Goal: Task Accomplishment & Management: Use online tool/utility

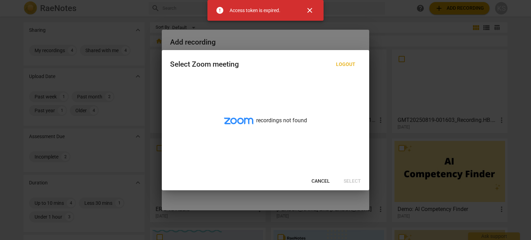
click at [309, 9] on span "close" at bounding box center [310, 10] width 8 height 8
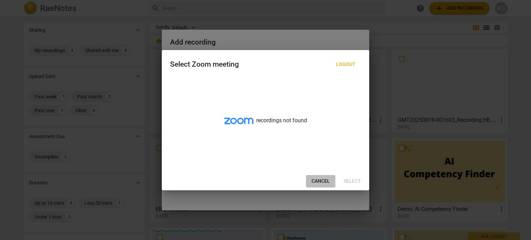
click at [320, 181] on span "Cancel" at bounding box center [321, 181] width 18 height 7
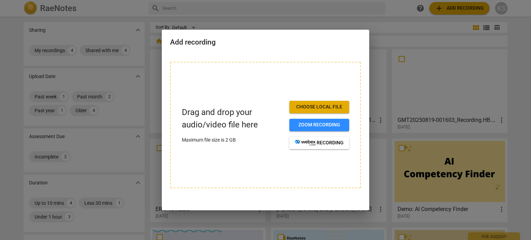
click at [311, 108] on span "Choose local file" at bounding box center [319, 107] width 49 height 7
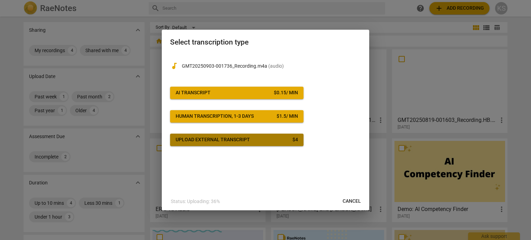
click at [205, 141] on div "Upload external transcript" at bounding box center [213, 140] width 74 height 7
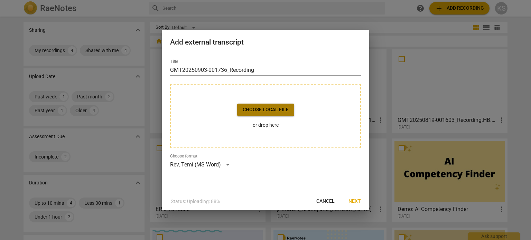
click at [264, 110] on span "Choose local file" at bounding box center [266, 110] width 46 height 7
click at [350, 202] on span "Next" at bounding box center [355, 201] width 12 height 7
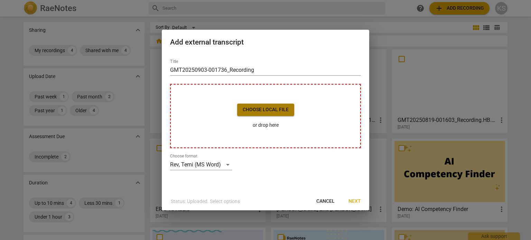
click at [277, 109] on span "Choose local file" at bounding box center [266, 110] width 46 height 7
click at [327, 199] on span "Cancel" at bounding box center [325, 201] width 18 height 7
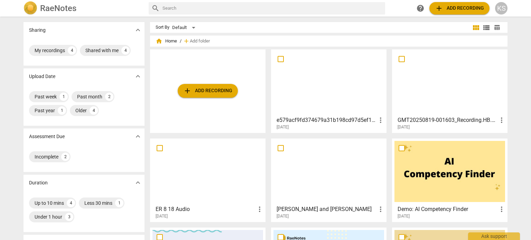
click at [222, 62] on div "add Add recording" at bounding box center [208, 91] width 116 height 84
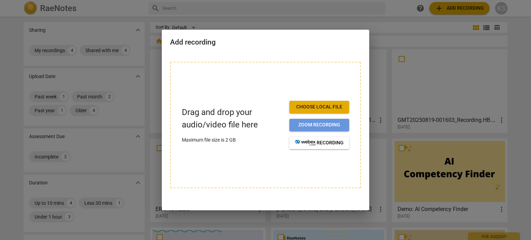
click at [317, 125] on span "Zoom recording" at bounding box center [319, 125] width 49 height 7
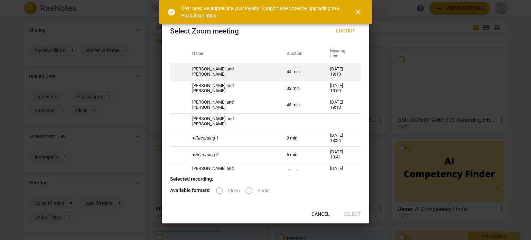
click at [208, 75] on td "Hanna and Kerry" at bounding box center [231, 72] width 94 height 17
radio input "true"
click at [208, 75] on td "Hanna and Kerry" at bounding box center [231, 72] width 94 height 17
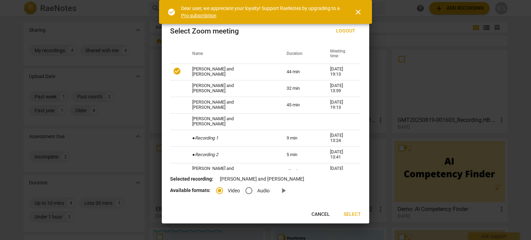
click at [352, 213] on span "Select" at bounding box center [352, 214] width 17 height 7
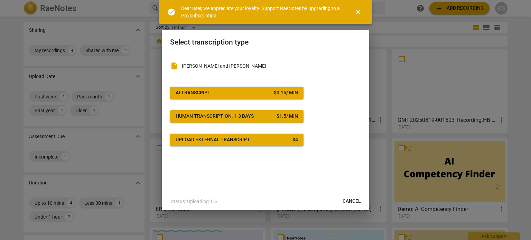
click at [261, 142] on span "Upload external transcript $ 4" at bounding box center [237, 140] width 122 height 7
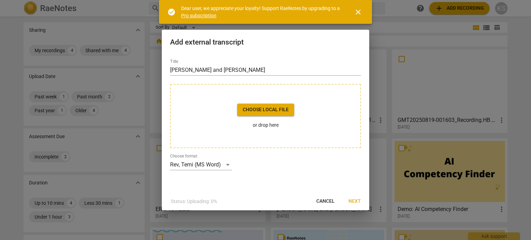
click at [265, 111] on span "Choose local file" at bounding box center [266, 110] width 46 height 7
click at [356, 11] on span "close" at bounding box center [358, 12] width 8 height 8
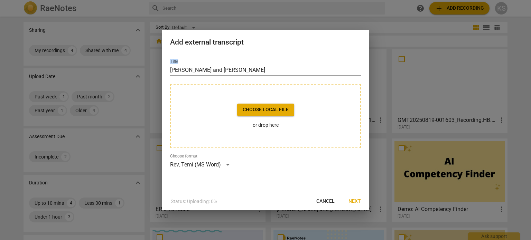
drag, startPoint x: 260, startPoint y: 53, endPoint x: 355, endPoint y: 62, distance: 94.8
click at [356, 65] on div "Title Hanna and Kerry Choose local file or drop here Choose format Rev, Temi (M…" at bounding box center [265, 112] width 191 height 117
drag, startPoint x: 229, startPoint y: 112, endPoint x: 213, endPoint y: 112, distance: 15.2
click at [213, 112] on div "Choose local file or drop here" at bounding box center [265, 116] width 191 height 64
click at [321, 202] on span "Cancel" at bounding box center [325, 201] width 18 height 7
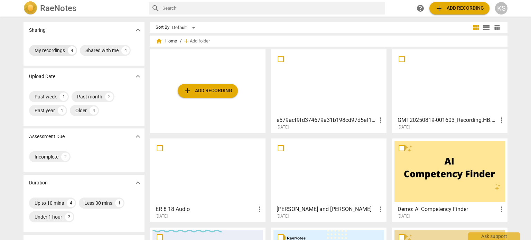
click at [64, 51] on div "My recordings 4" at bounding box center [53, 50] width 48 height 11
